Goal: Task Accomplishment & Management: Manage account settings

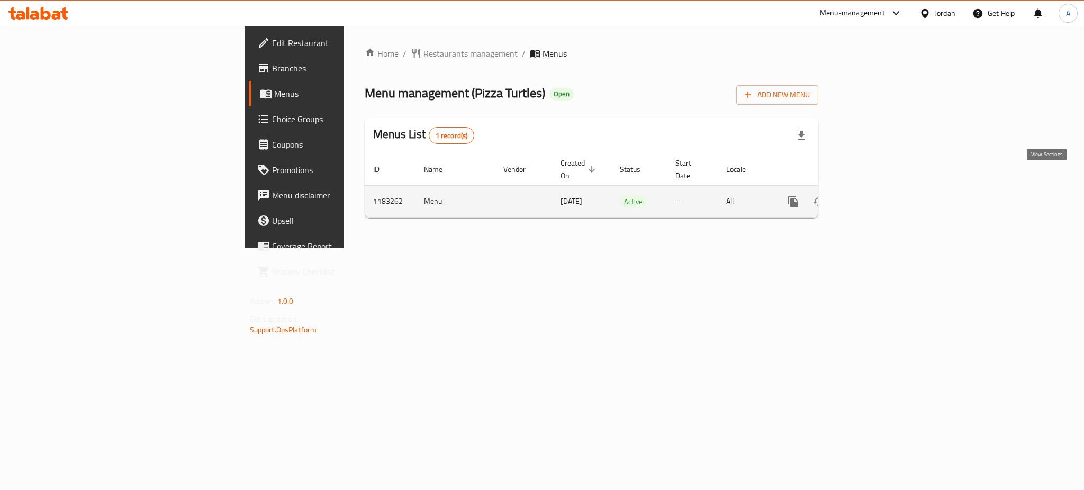
click at [882, 189] on link "enhanced table" at bounding box center [869, 201] width 25 height 25
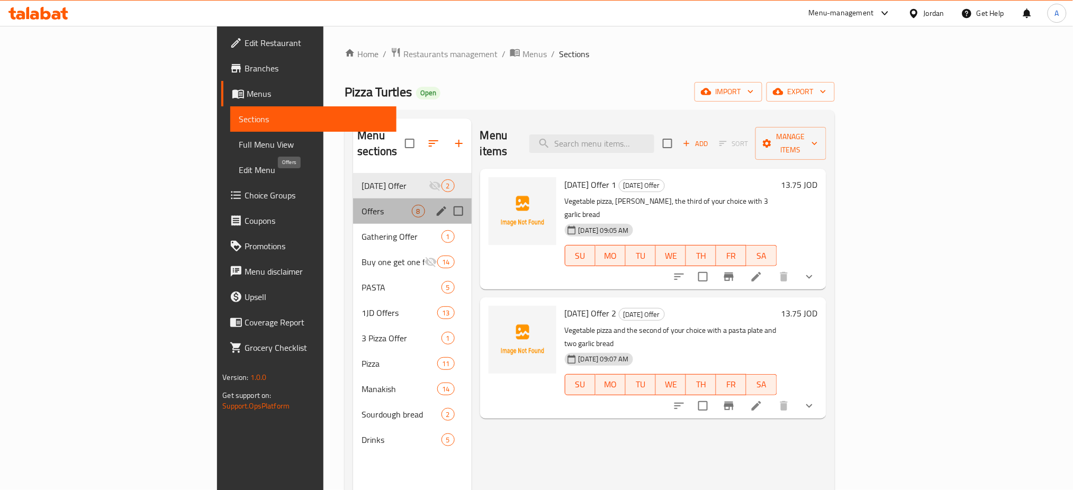
click at [361, 205] on span "Offers" at bounding box center [386, 211] width 50 height 13
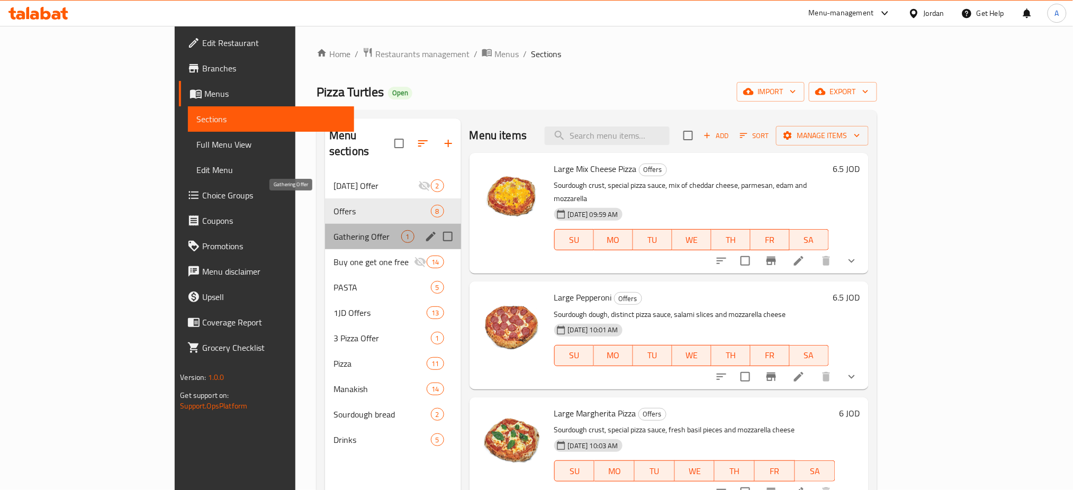
click at [333, 230] on span "Gathering Offer" at bounding box center [366, 236] width 67 height 13
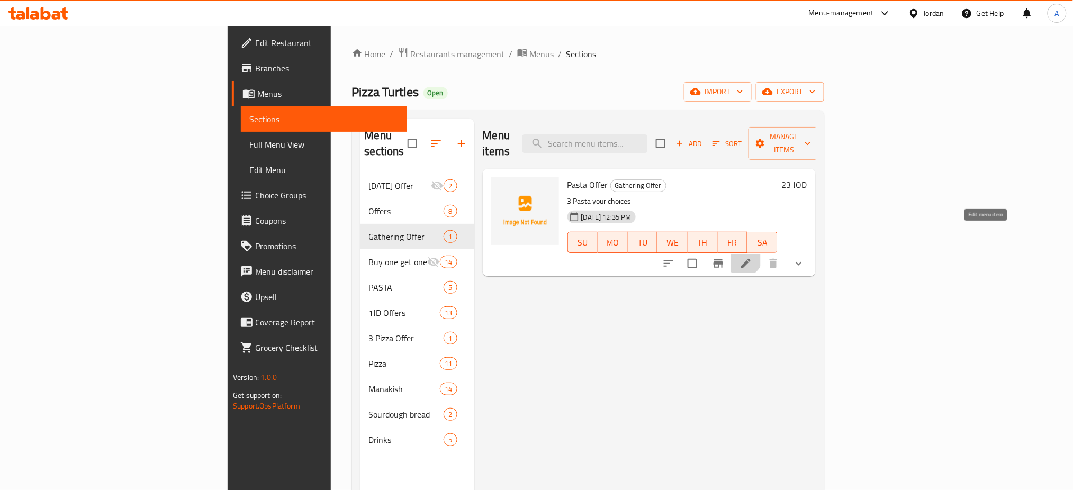
click at [752, 257] on icon at bounding box center [745, 263] width 13 height 13
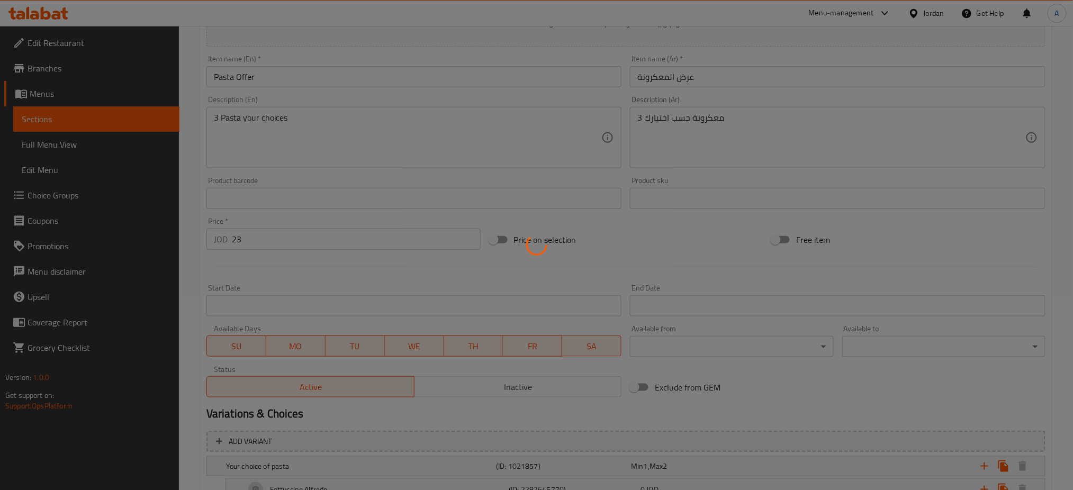
scroll to position [259, 0]
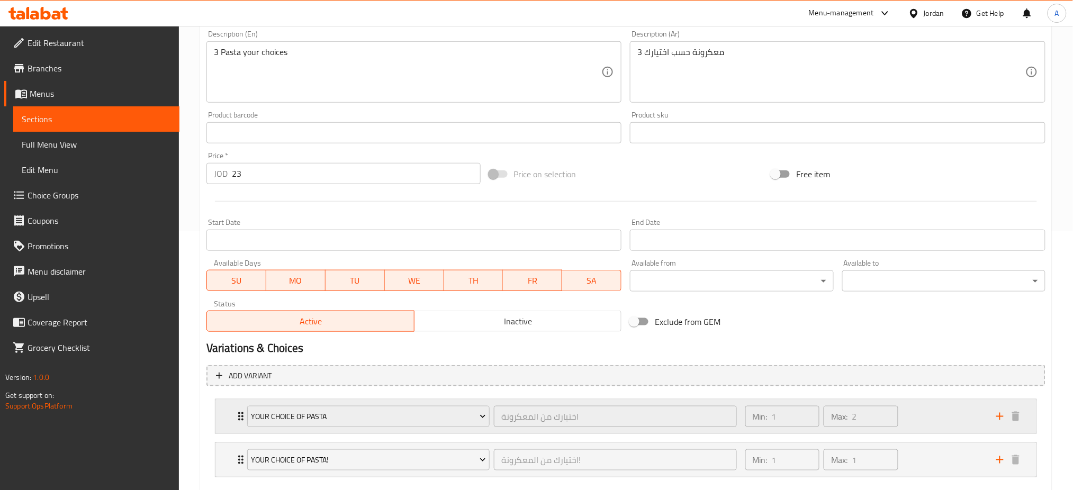
click at [946, 400] on div "Min: 1 ​ Max: 2 ​" at bounding box center [864, 417] width 251 height 34
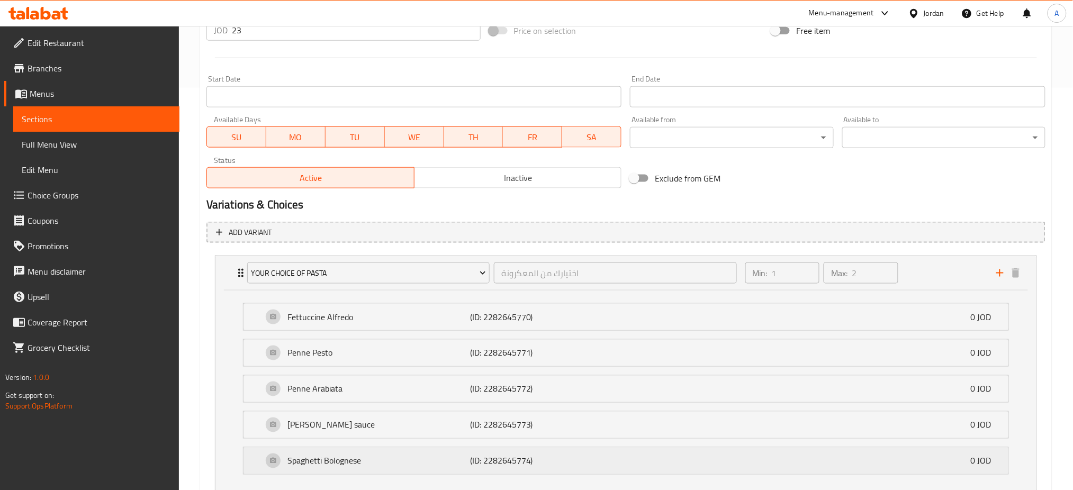
scroll to position [461, 0]
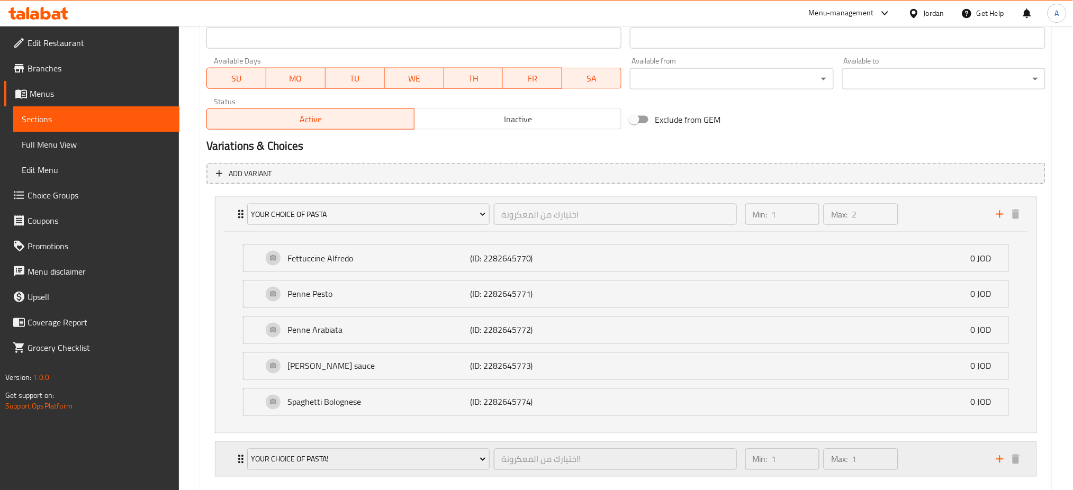
click at [955, 442] on div "Min: 1 ​ Max: 1 ​" at bounding box center [864, 459] width 251 height 34
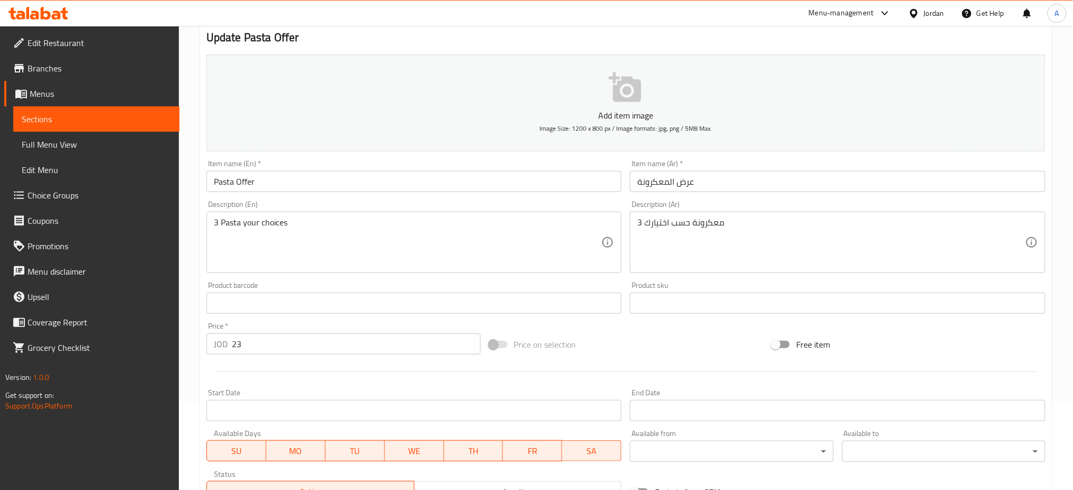
scroll to position [0, 0]
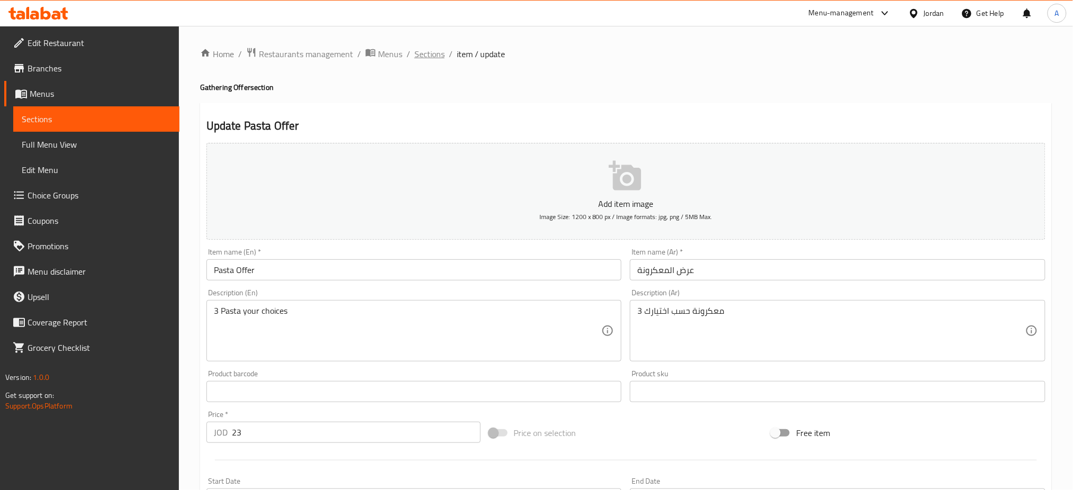
click at [414, 53] on span "Sections" at bounding box center [429, 54] width 30 height 13
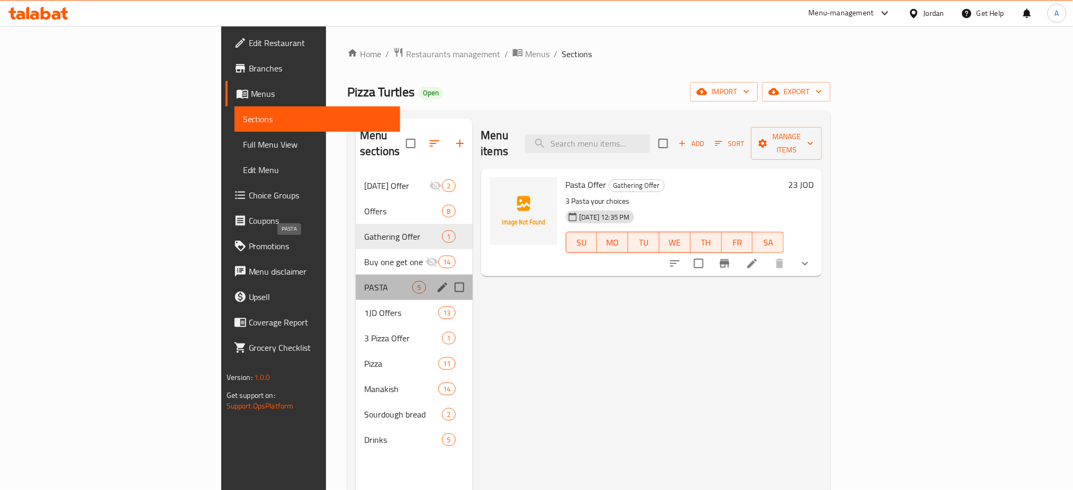
click at [364, 281] on span "PASTA" at bounding box center [388, 287] width 48 height 13
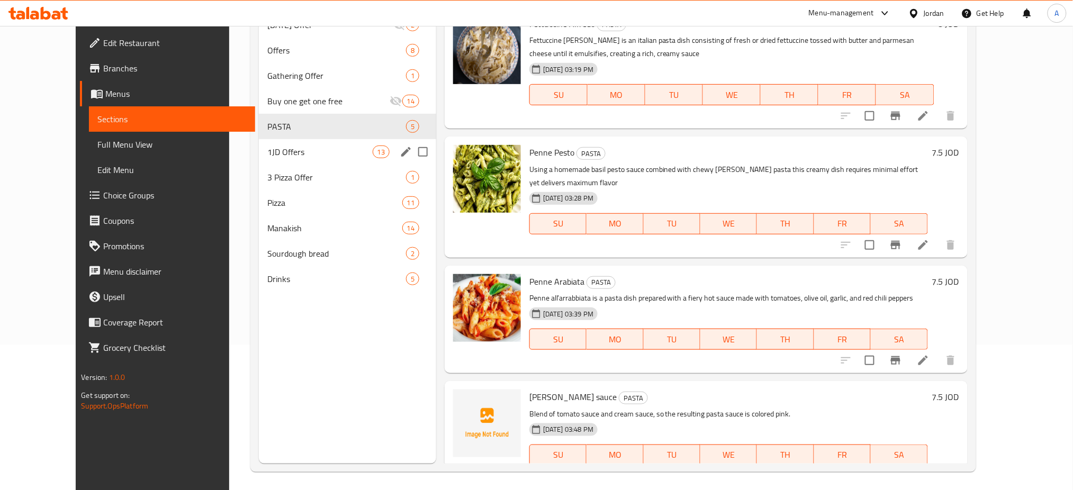
click at [267, 146] on span "1JD Offers" at bounding box center [319, 152] width 105 height 13
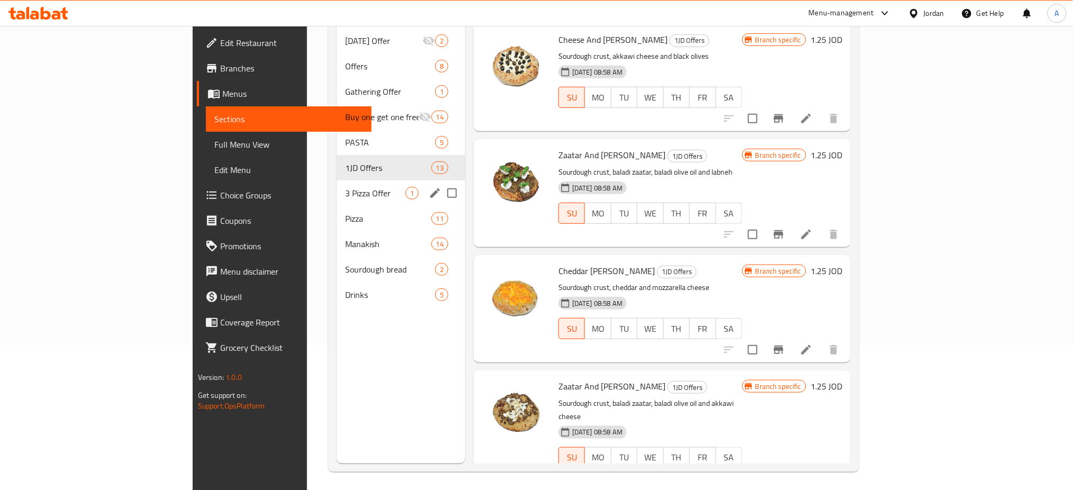
scroll to position [70, 0]
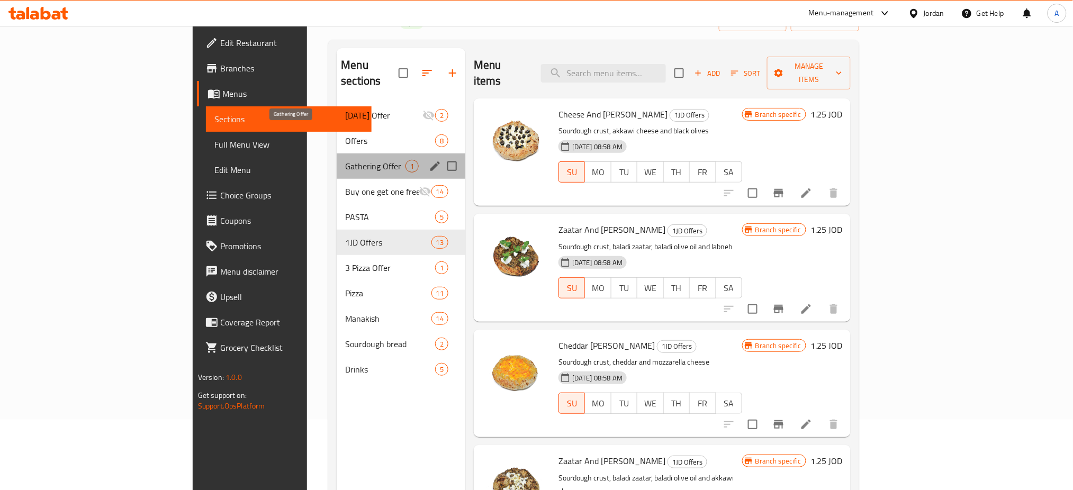
click at [345, 160] on span "Gathering Offer" at bounding box center [375, 166] width 60 height 13
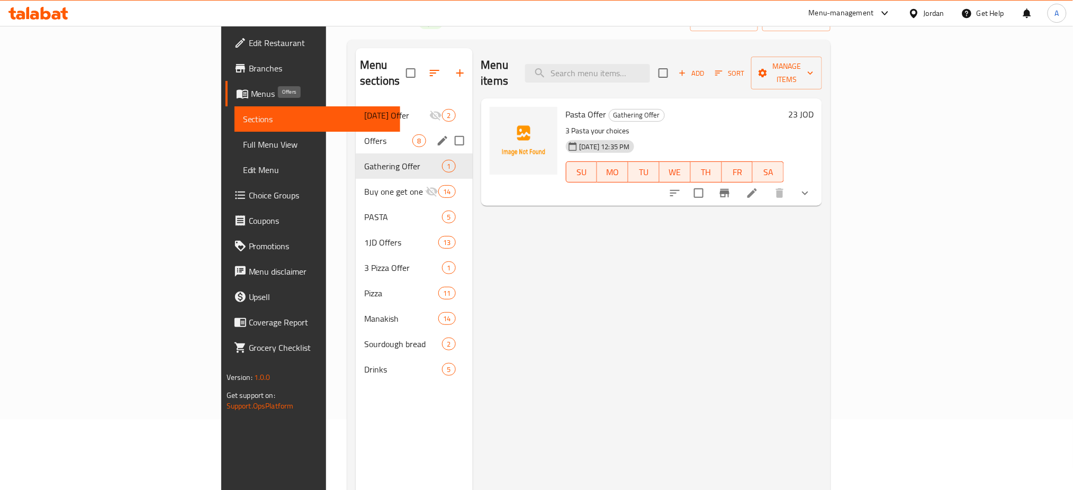
click at [364, 134] on span "Offers" at bounding box center [388, 140] width 48 height 13
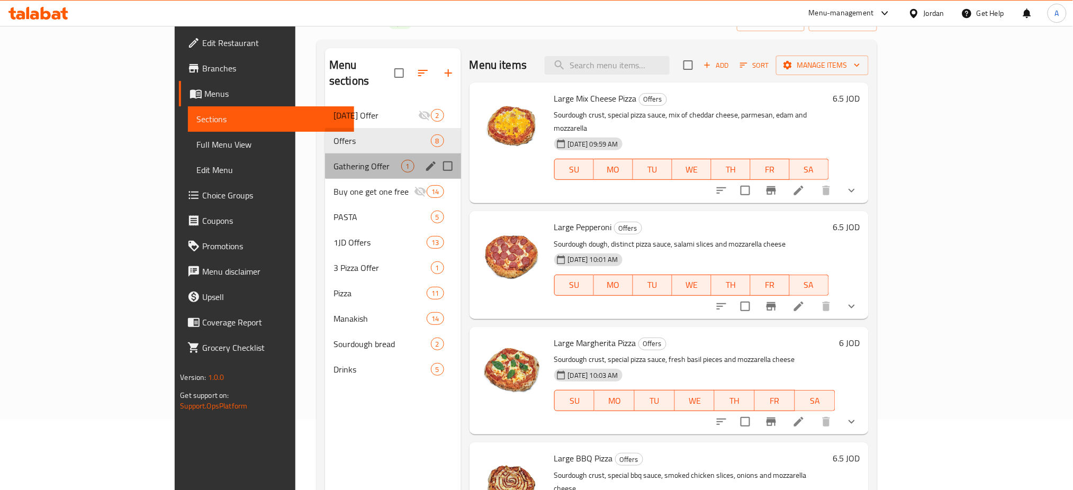
click at [325, 153] on div "Gathering Offer 1" at bounding box center [393, 165] width 136 height 25
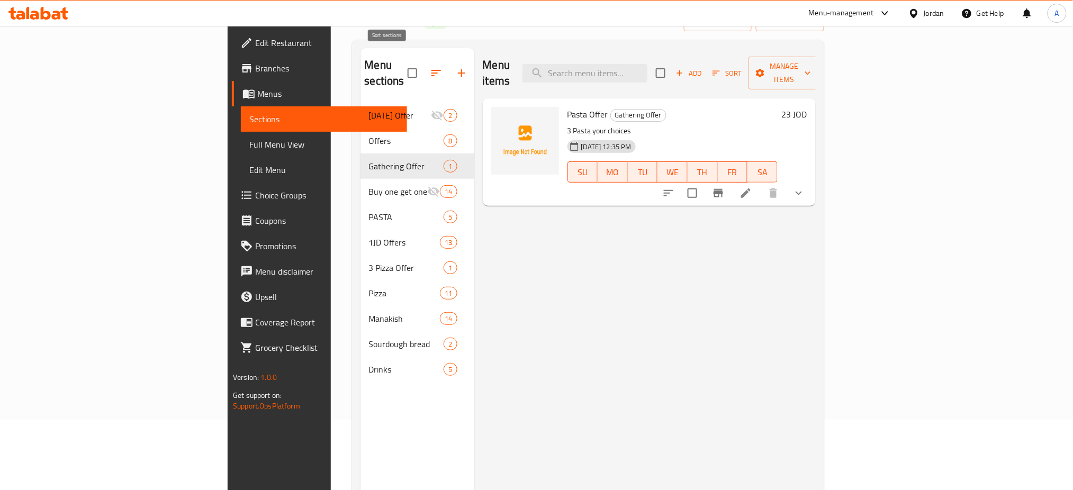
click at [430, 67] on icon "button" at bounding box center [436, 73] width 13 height 13
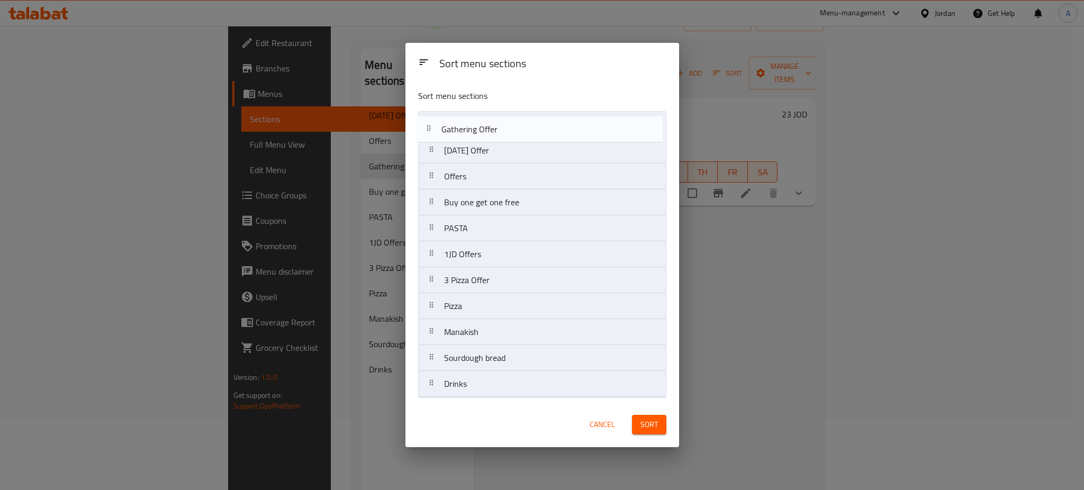
drag, startPoint x: 501, startPoint y: 185, endPoint x: 497, endPoint y: 131, distance: 54.1
click at [497, 131] on nav "[DATE] Offer Offers Gathering Offer Buy one get one free PASTA 1JD Offers 3 Piz…" at bounding box center [542, 254] width 248 height 286
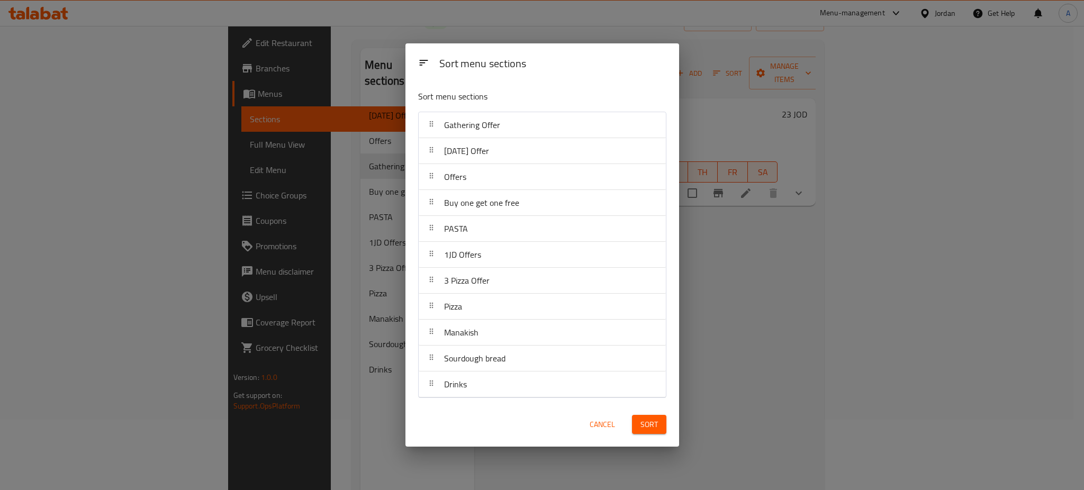
click at [642, 424] on span "Sort" at bounding box center [648, 424] width 17 height 13
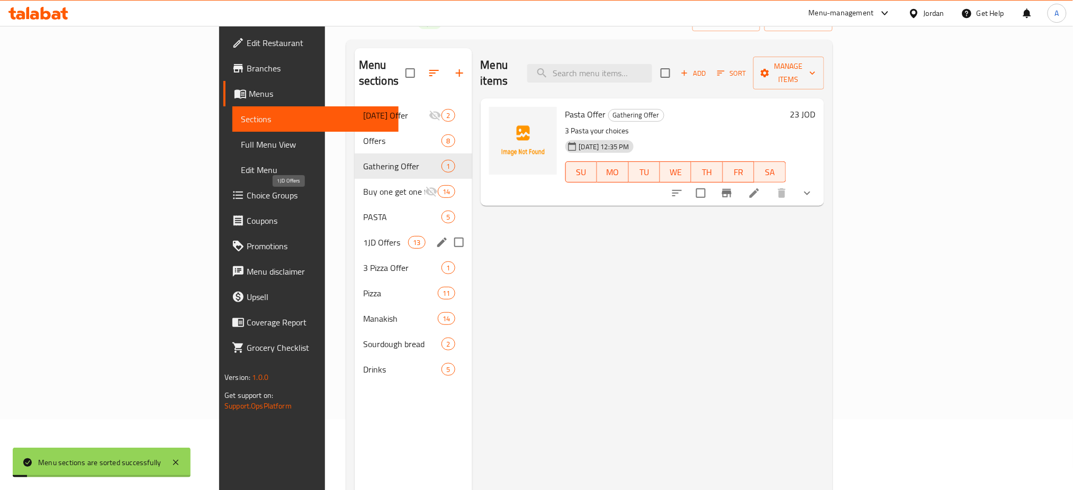
click at [363, 236] on span "1JD Offers" at bounding box center [385, 242] width 45 height 13
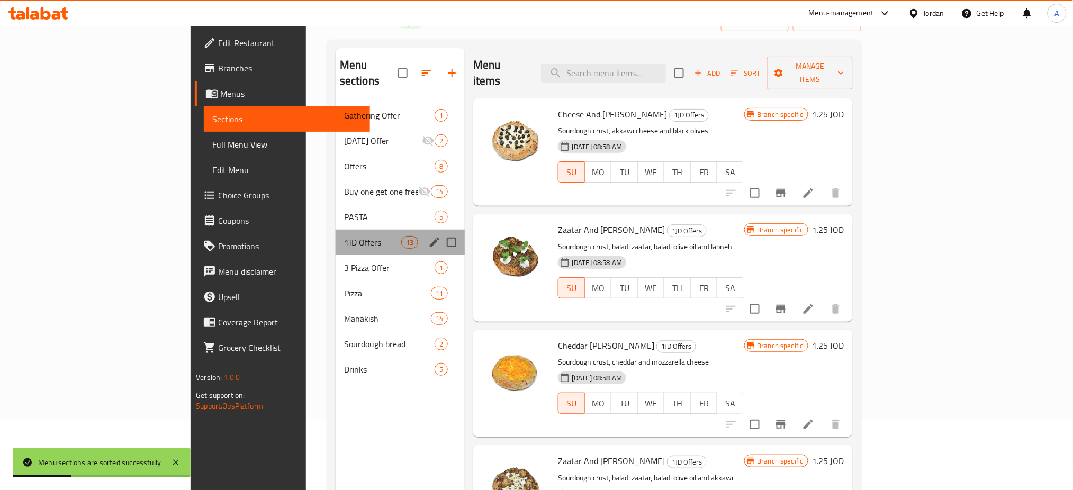
click at [335, 230] on div "1JD Offers 13" at bounding box center [399, 242] width 129 height 25
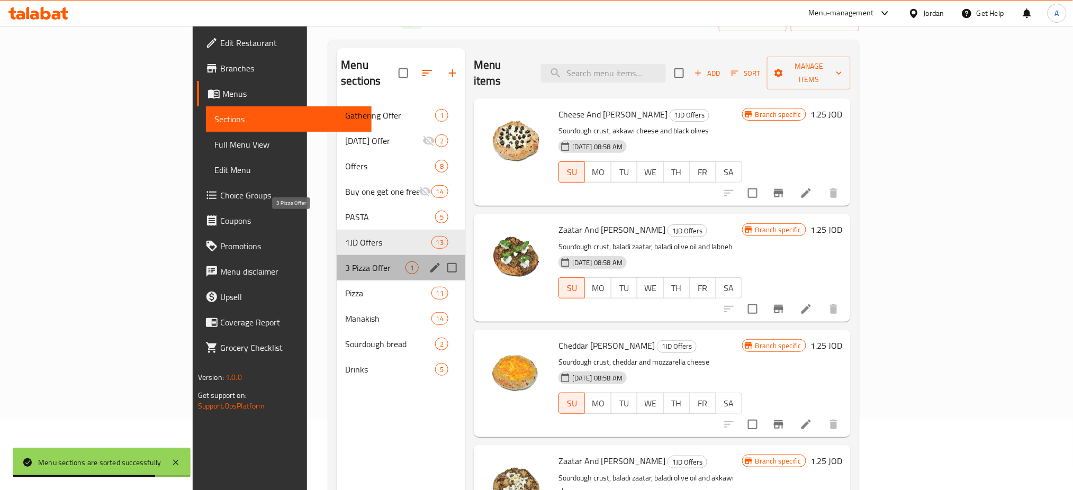
click at [345, 261] on span "3 Pizza Offer" at bounding box center [375, 267] width 60 height 13
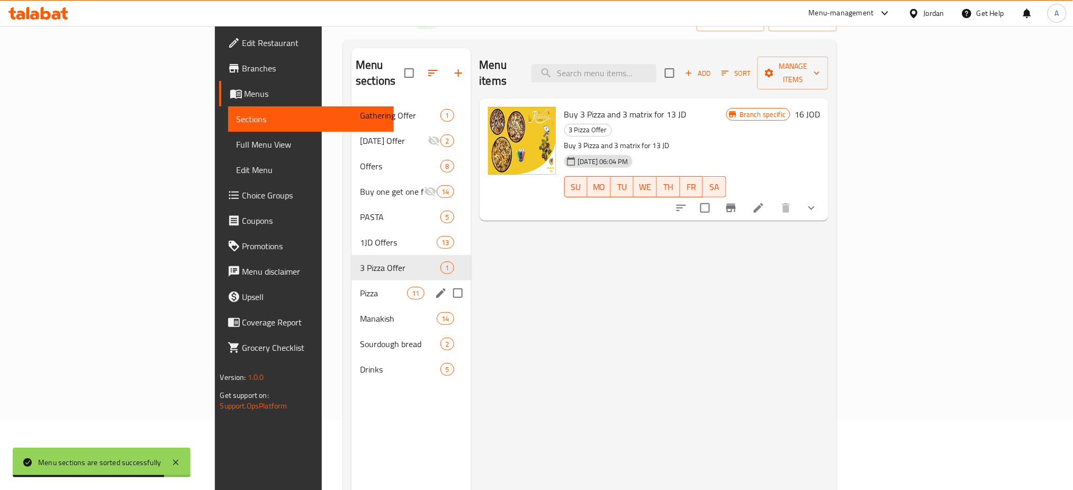
click at [351, 280] on div "Pizza 11" at bounding box center [410, 292] width 119 height 25
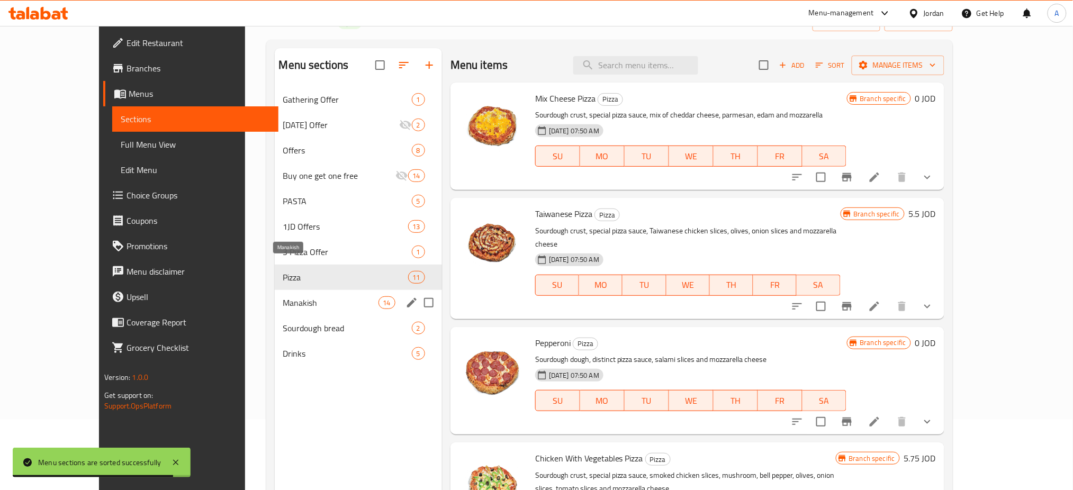
click at [283, 296] on span "Manakish" at bounding box center [330, 302] width 95 height 13
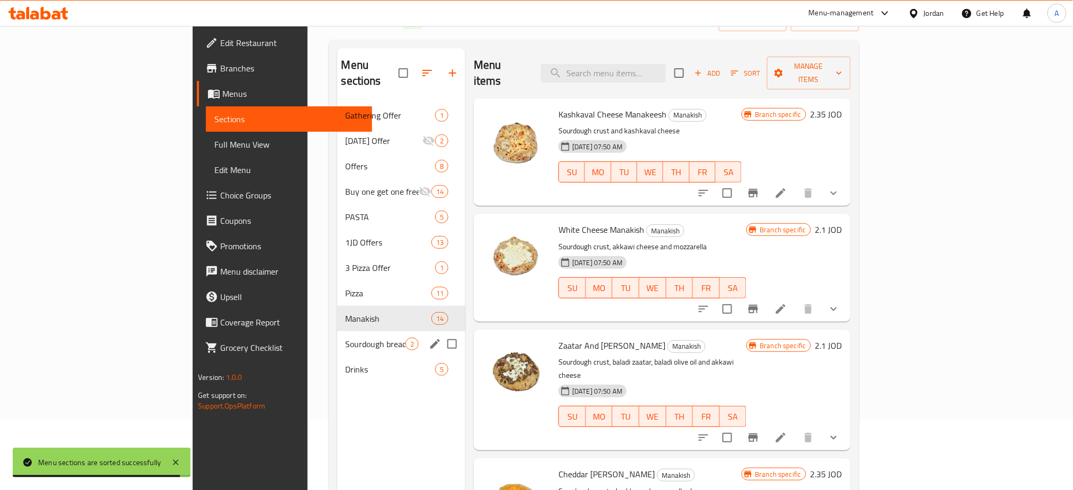
click at [337, 331] on div "Sourdough bread 2" at bounding box center [401, 343] width 129 height 25
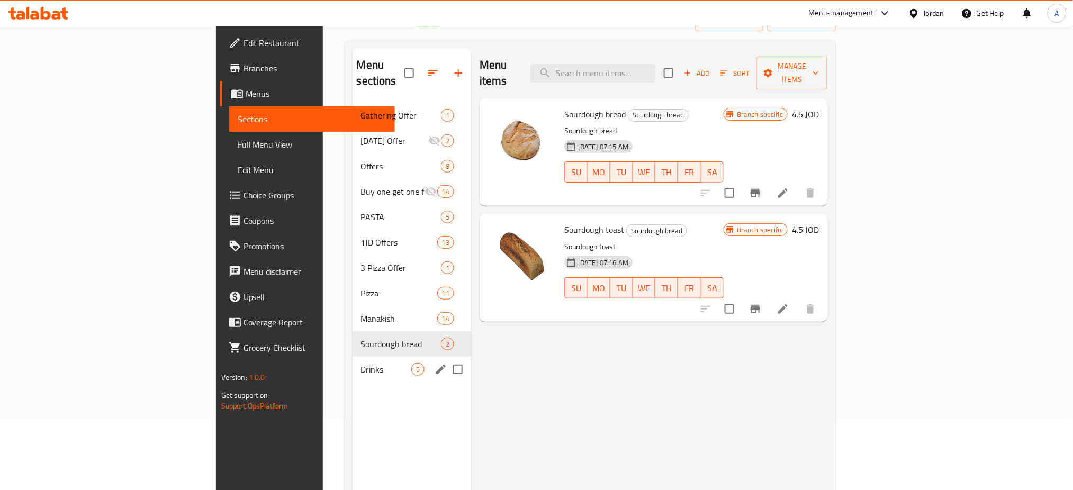
click at [352, 357] on div "Drinks 5" at bounding box center [411, 369] width 119 height 25
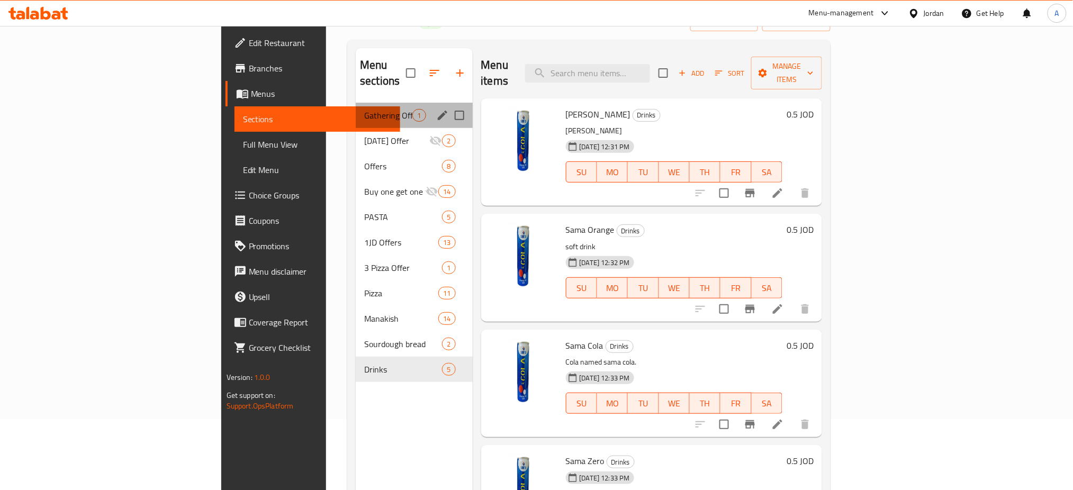
click at [356, 103] on div "Gathering Offer 1" at bounding box center [414, 115] width 116 height 25
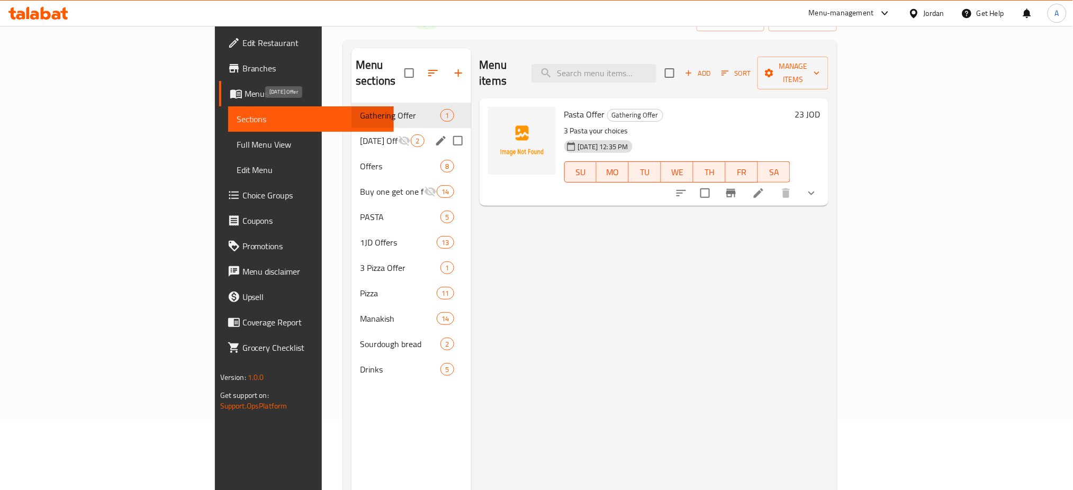
click at [360, 134] on span "[DATE] Offer" at bounding box center [379, 140] width 38 height 13
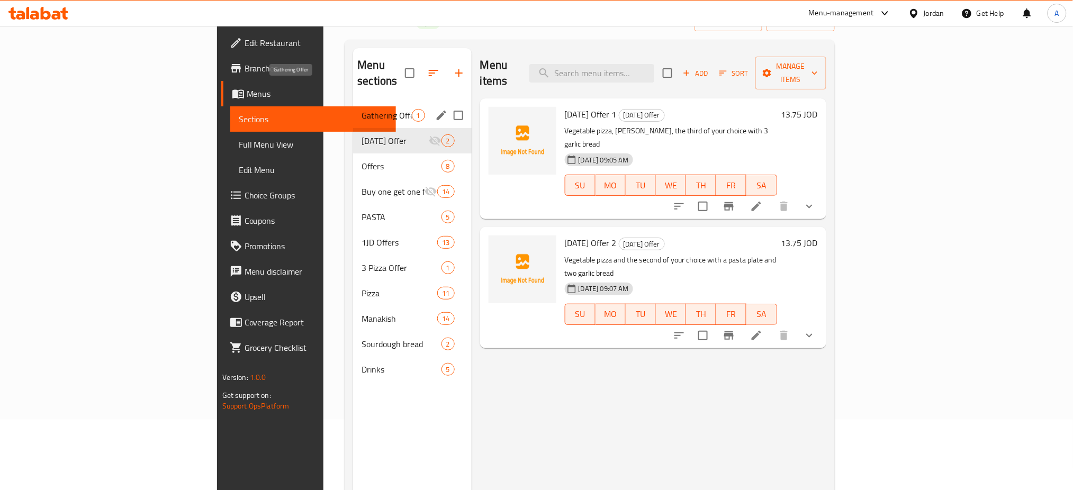
click at [361, 109] on span "Gathering Offer" at bounding box center [386, 115] width 50 height 13
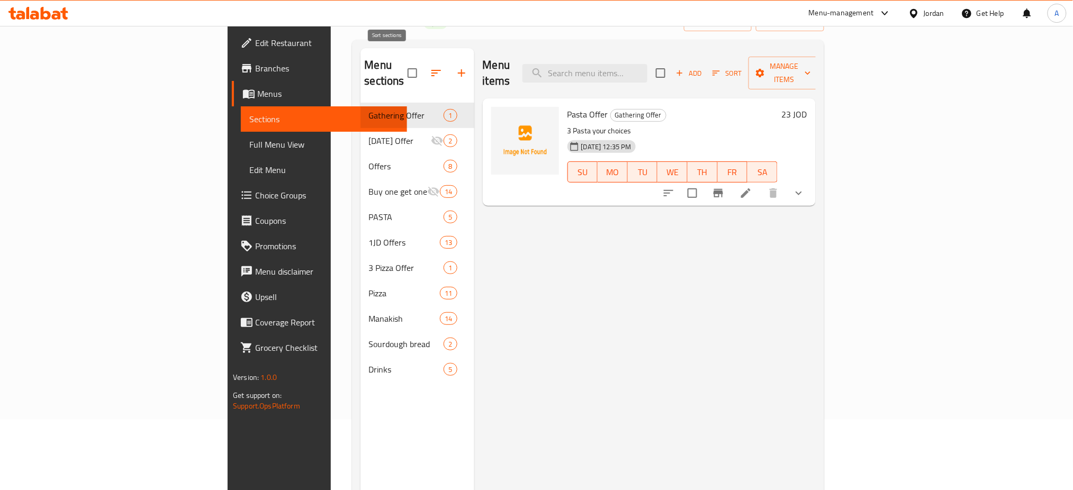
click at [431, 70] on icon "button" at bounding box center [436, 73] width 10 height 6
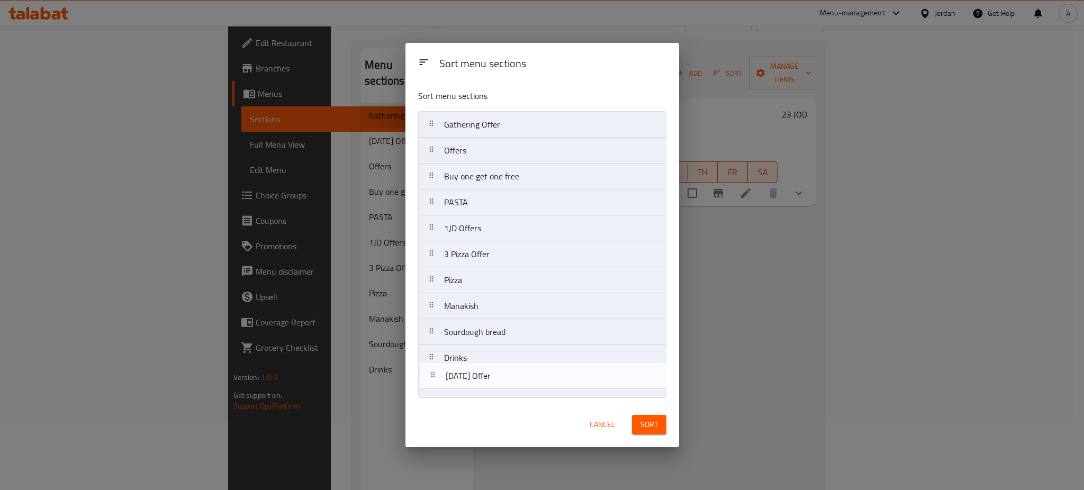
drag, startPoint x: 482, startPoint y: 161, endPoint x: 483, endPoint y: 388, distance: 227.0
click at [483, 388] on nav "Gathering Offer [DATE] Offer Offers Buy one get one free PASTA 1JD Offers 3 Piz…" at bounding box center [542, 254] width 248 height 286
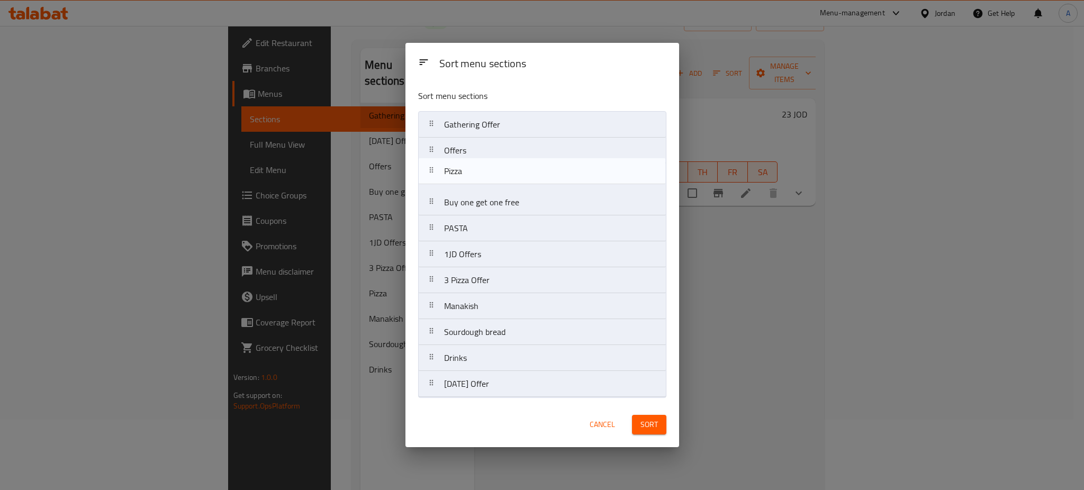
drag, startPoint x: 501, startPoint y: 287, endPoint x: 501, endPoint y: 173, distance: 114.3
click at [501, 173] on nav "Gathering Offer Offers Buy one get one free PASTA 1JD Offers 3 Pizza Offer Pizz…" at bounding box center [542, 254] width 248 height 286
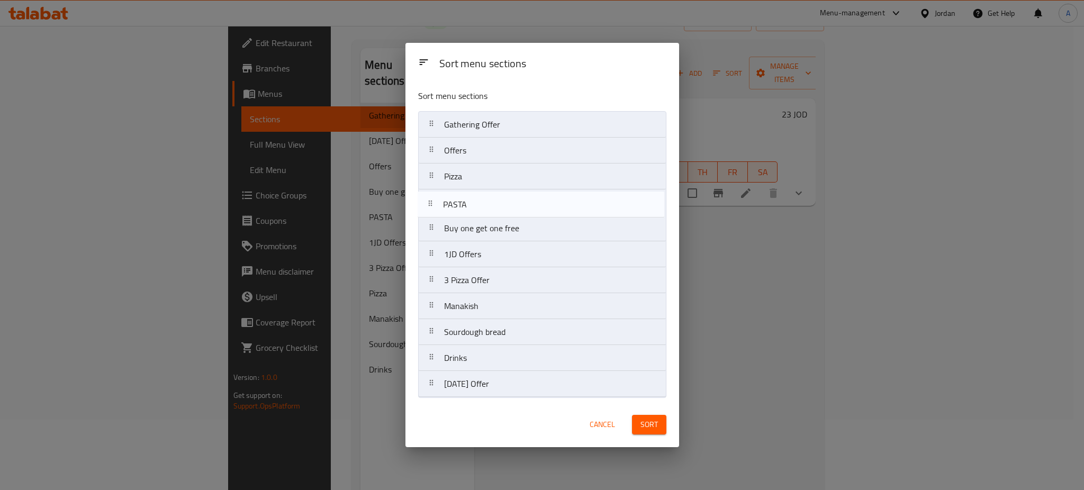
drag, startPoint x: 494, startPoint y: 237, endPoint x: 492, endPoint y: 200, distance: 36.6
click at [492, 200] on nav "Gathering Offer Offers Pizza Buy one get one free PASTA 1JD Offers 3 Pizza Offe…" at bounding box center [542, 254] width 248 height 286
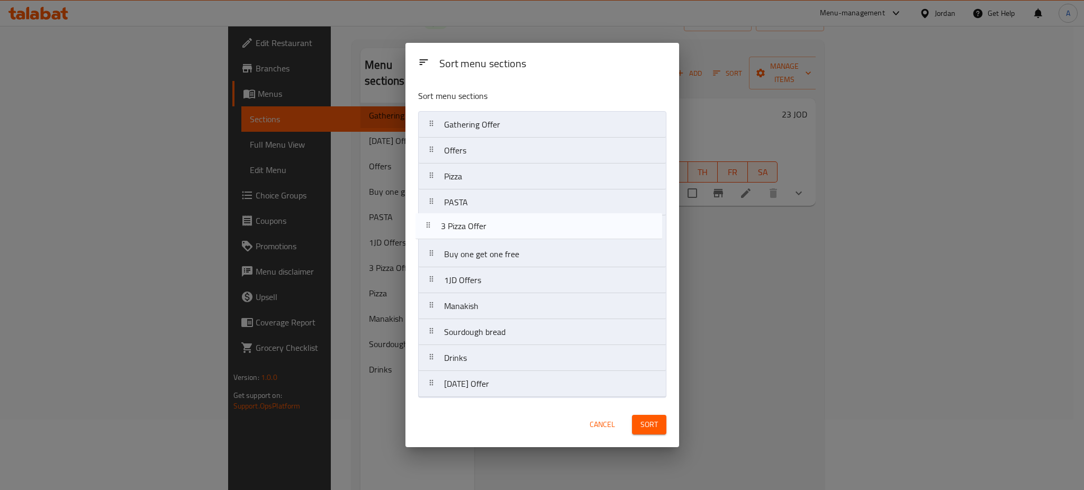
drag, startPoint x: 510, startPoint y: 285, endPoint x: 505, endPoint y: 226, distance: 58.9
click at [505, 226] on nav "Gathering Offer Offers Pizza PASTA Buy one get one free 1JD Offers 3 Pizza Offe…" at bounding box center [542, 254] width 248 height 286
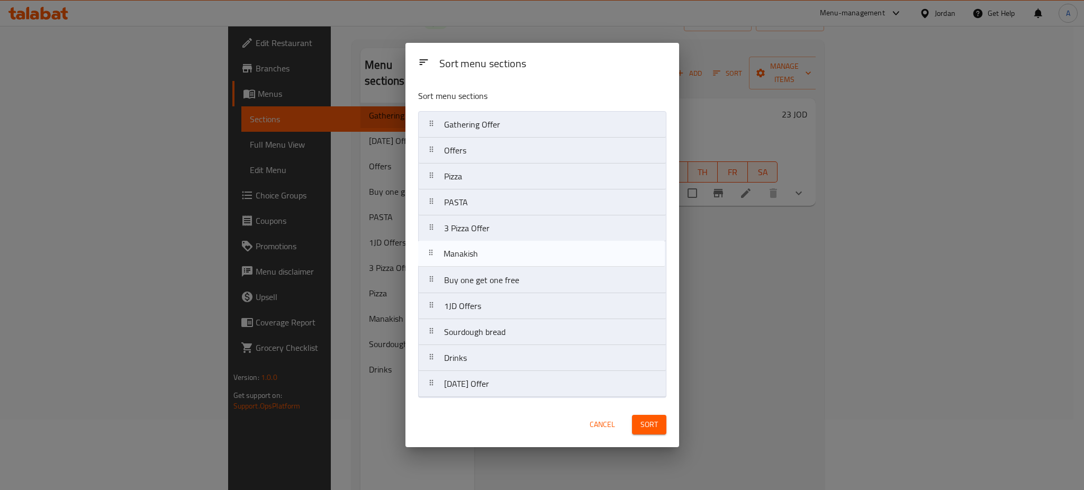
drag, startPoint x: 497, startPoint y: 304, endPoint x: 493, endPoint y: 244, distance: 59.4
click at [493, 244] on nav "Gathering Offer Offers Pizza PASTA 3 Pizza Offer Buy one get one free 1JD Offer…" at bounding box center [542, 254] width 248 height 286
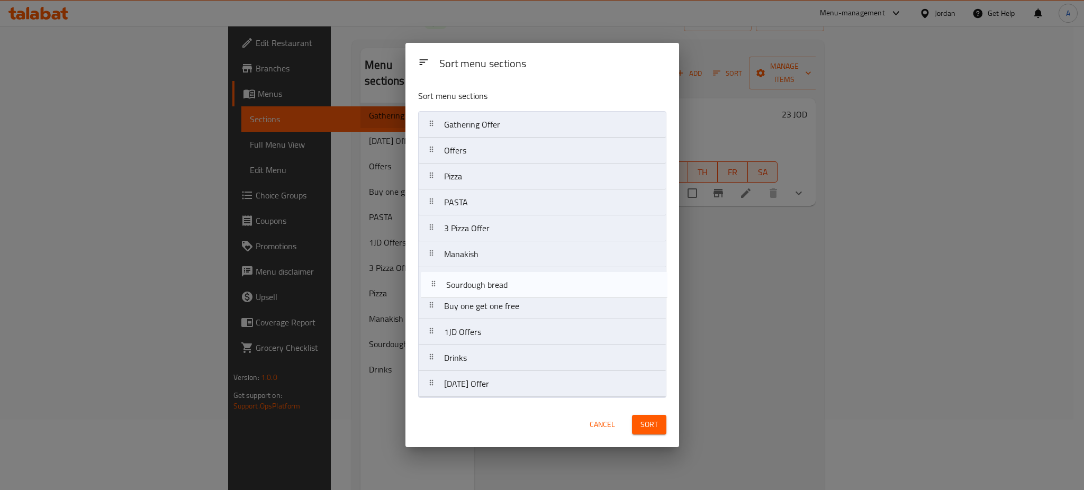
drag, startPoint x: 498, startPoint y: 342, endPoint x: 500, endPoint y: 279, distance: 63.0
click at [500, 279] on nav "Gathering Offer Offers Pizza PASTA 3 Pizza Offer Manakish Buy one get one free …" at bounding box center [542, 254] width 248 height 286
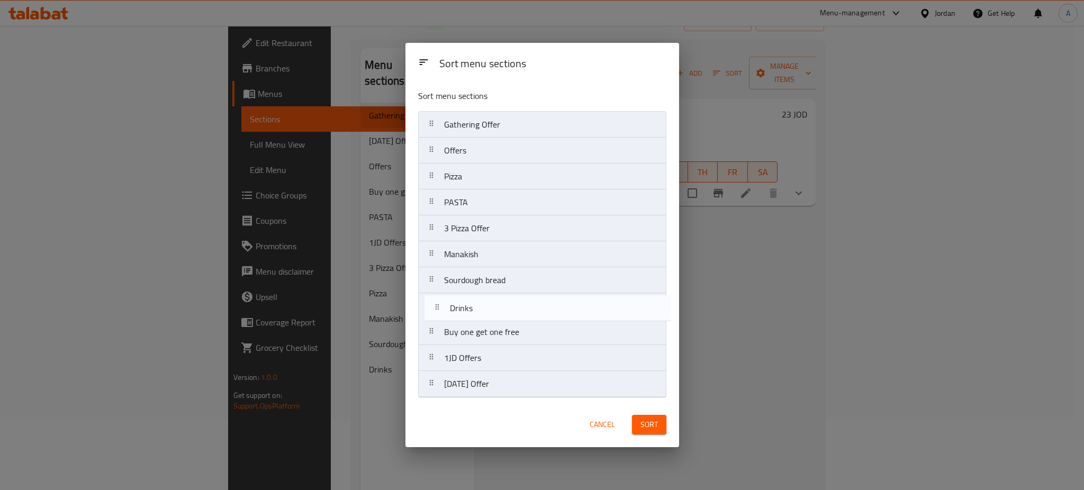
drag, startPoint x: 488, startPoint y: 371, endPoint x: 494, endPoint y: 309, distance: 63.2
click at [494, 309] on nav "Gathering Offer Offers Pizza PASTA 3 Pizza Offer Manakish Sourdough bread Buy o…" at bounding box center [542, 254] width 248 height 286
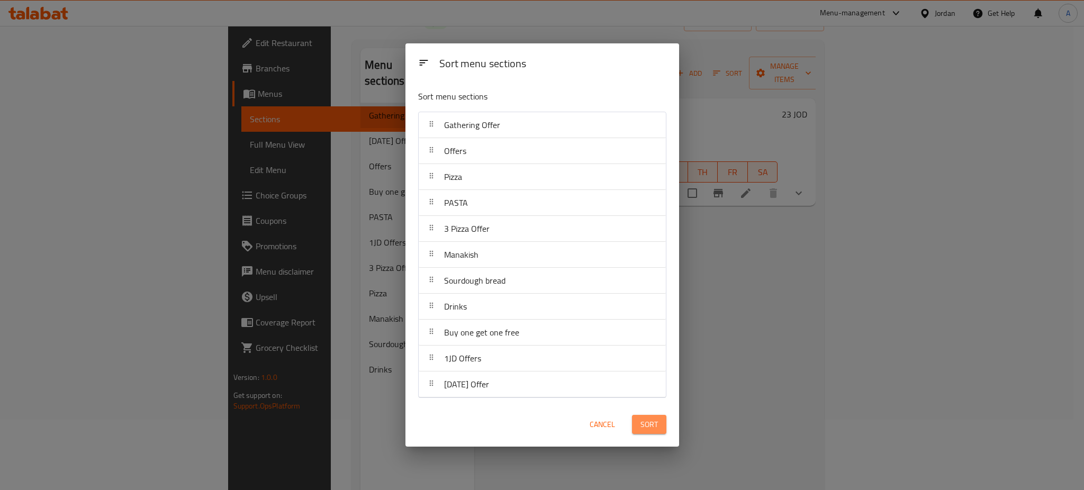
click at [654, 427] on span "Sort" at bounding box center [648, 424] width 17 height 13
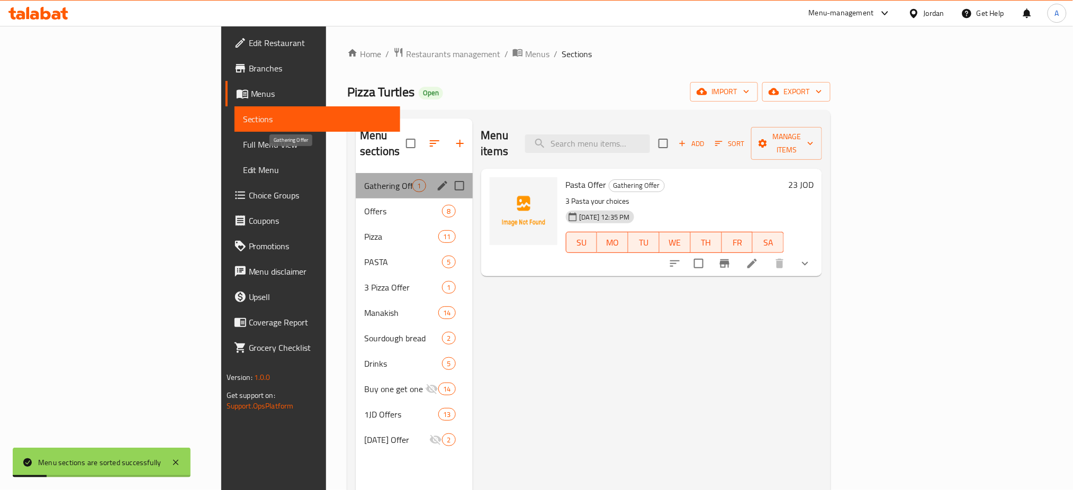
click at [364, 179] on span "Gathering Offer" at bounding box center [388, 185] width 48 height 13
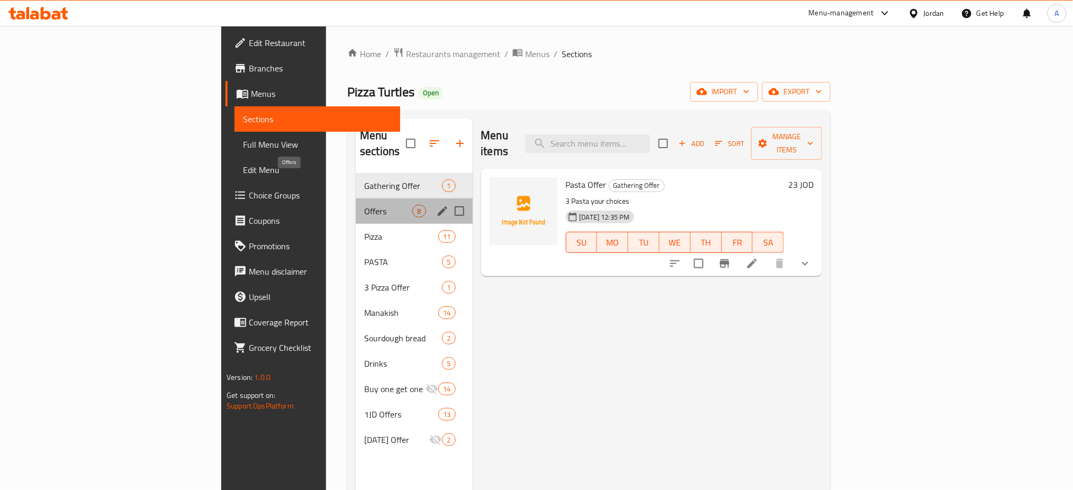
click at [364, 205] on span "Offers" at bounding box center [388, 211] width 48 height 13
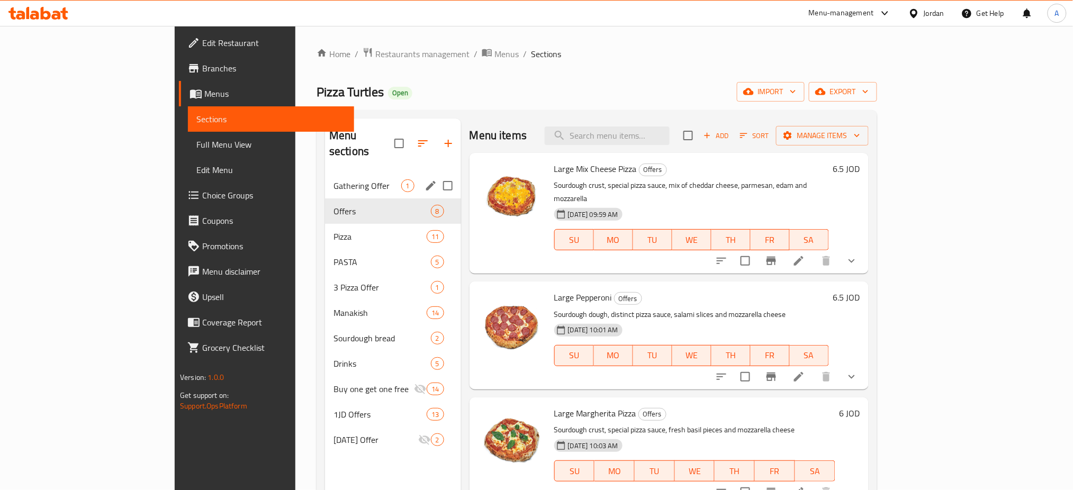
click at [325, 173] on div "Gathering Offer 1" at bounding box center [393, 185] width 136 height 25
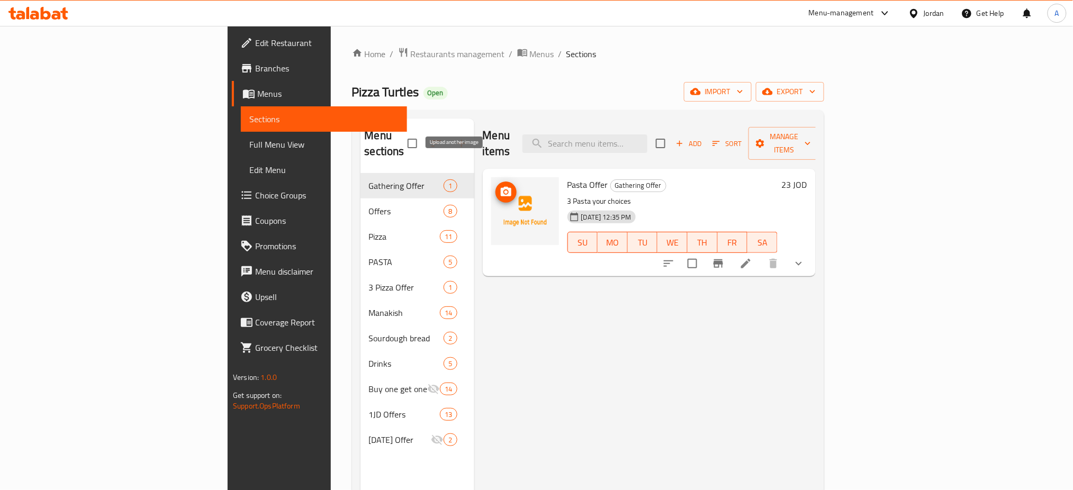
click at [491, 177] on img at bounding box center [525, 211] width 68 height 68
click at [501, 187] on icon "upload picture" at bounding box center [506, 192] width 11 height 10
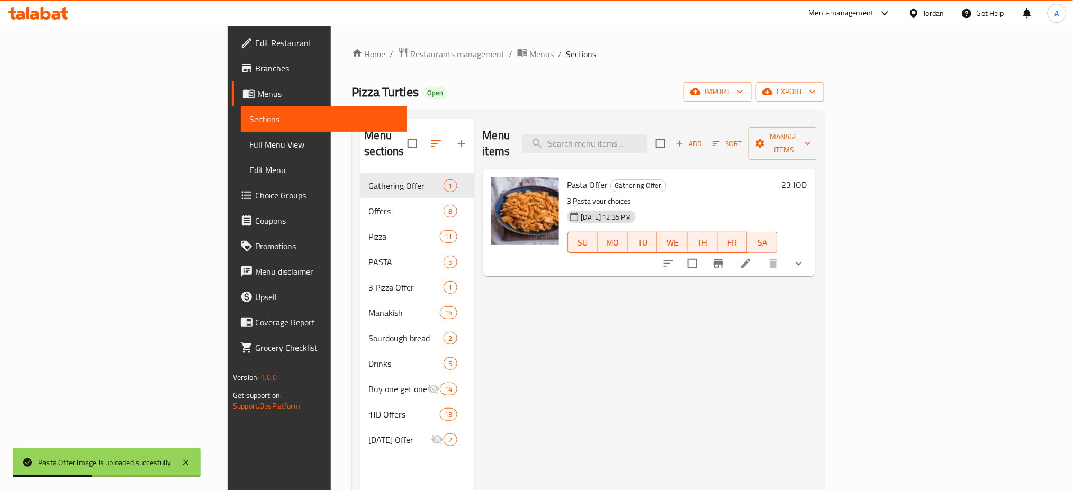
click at [760, 254] on li at bounding box center [746, 263] width 30 height 19
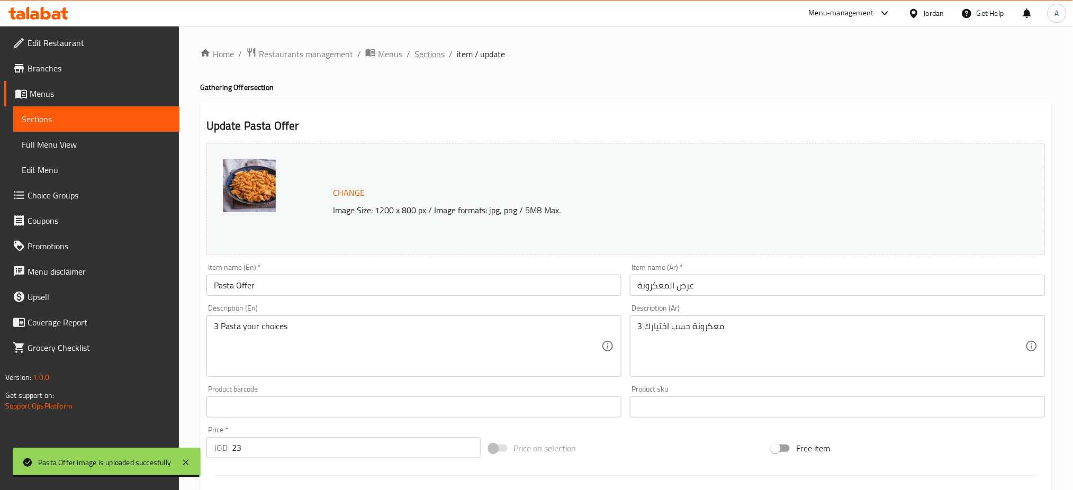
click at [414, 52] on span "Sections" at bounding box center [429, 54] width 30 height 13
